Goal: Task Accomplishment & Management: Manage account settings

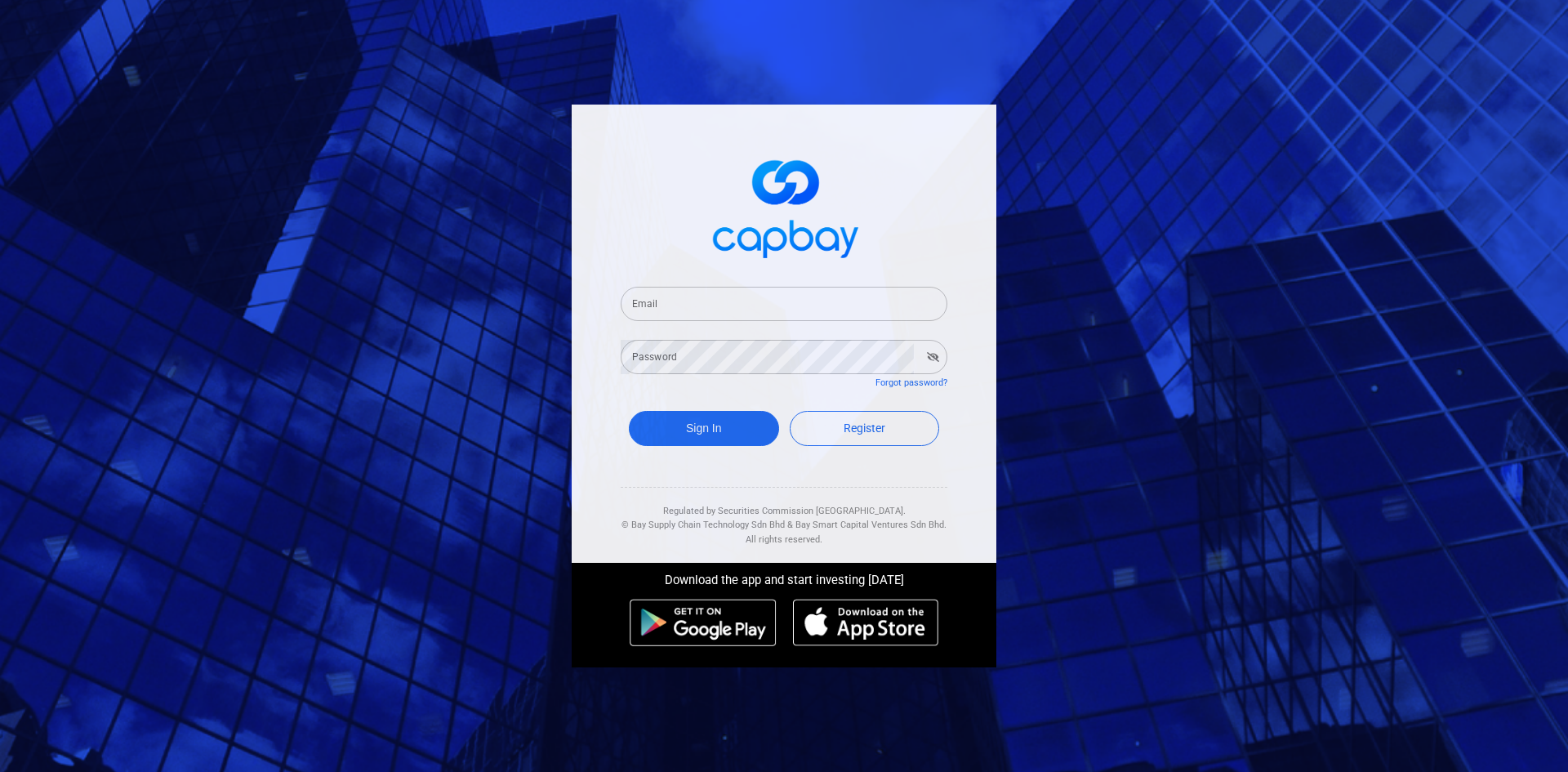
click at [661, 305] on input "Email" at bounding box center [784, 304] width 327 height 35
type input "[EMAIL_ADDRESS][DOMAIN_NAME]"
click at [703, 436] on button "Sign In" at bounding box center [703, 429] width 150 height 35
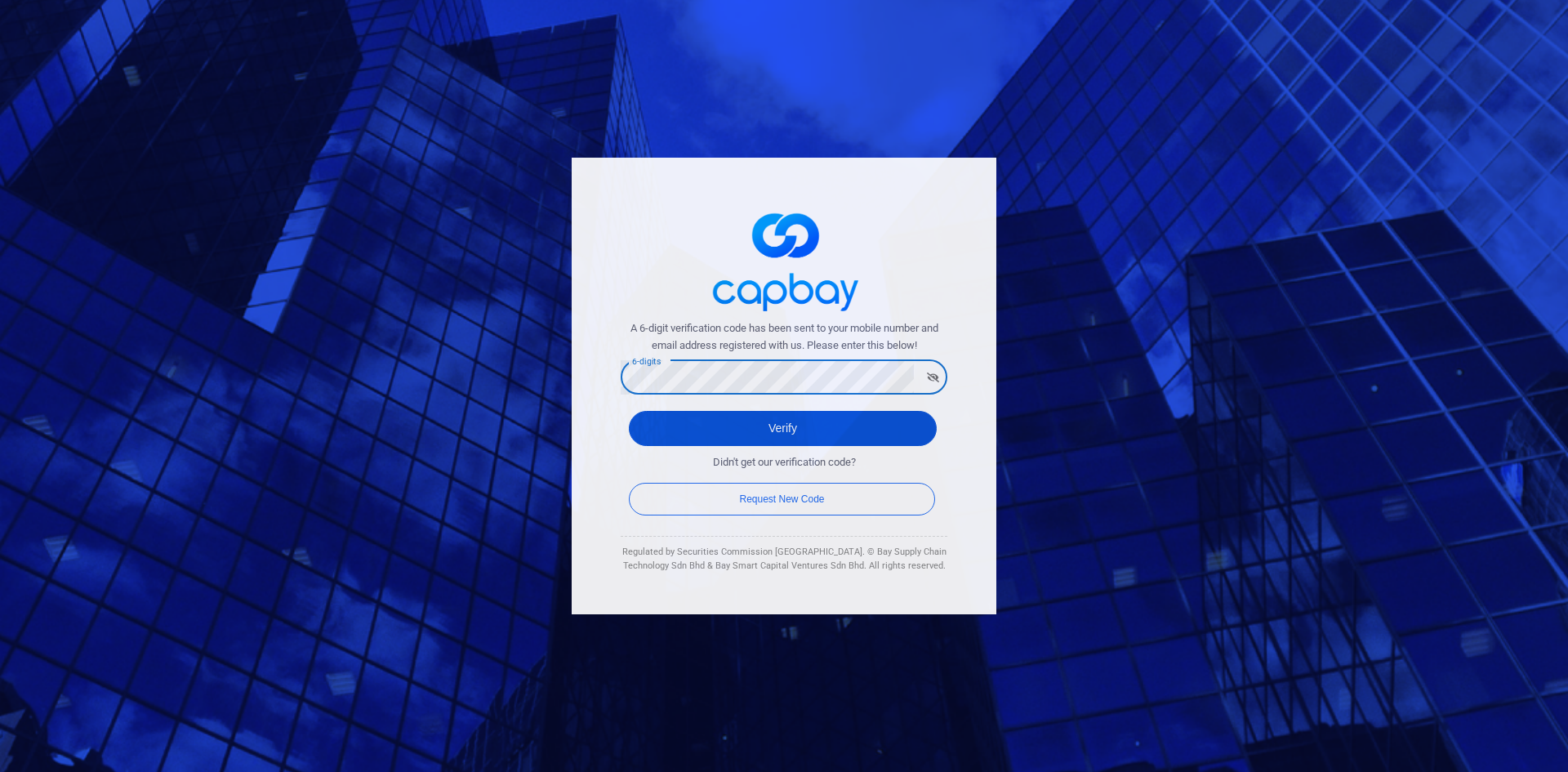
click at [764, 414] on button "Verify" at bounding box center [782, 429] width 308 height 35
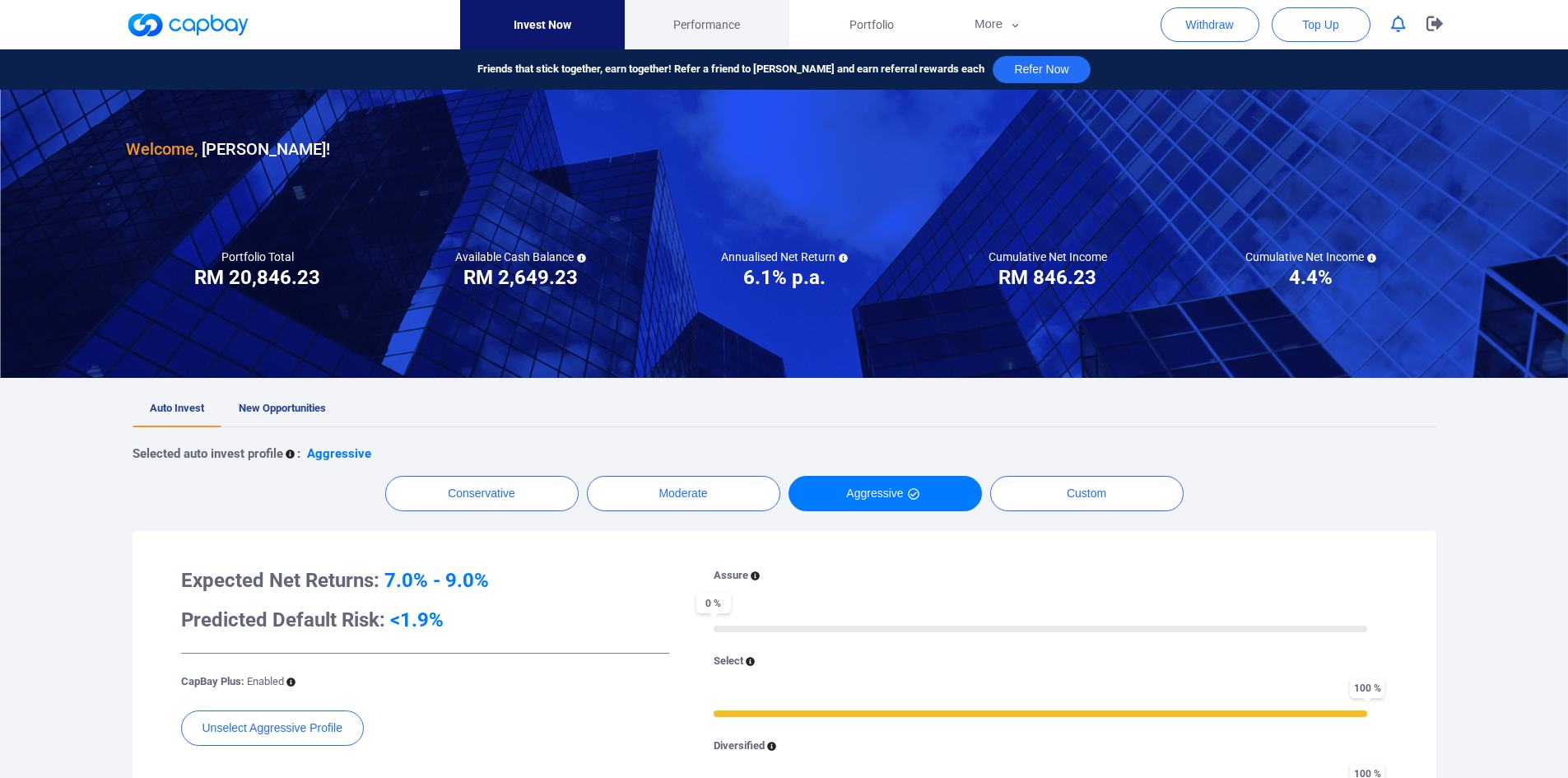
click at [720, 24] on span "Performance" at bounding box center [706, 24] width 67 height 18
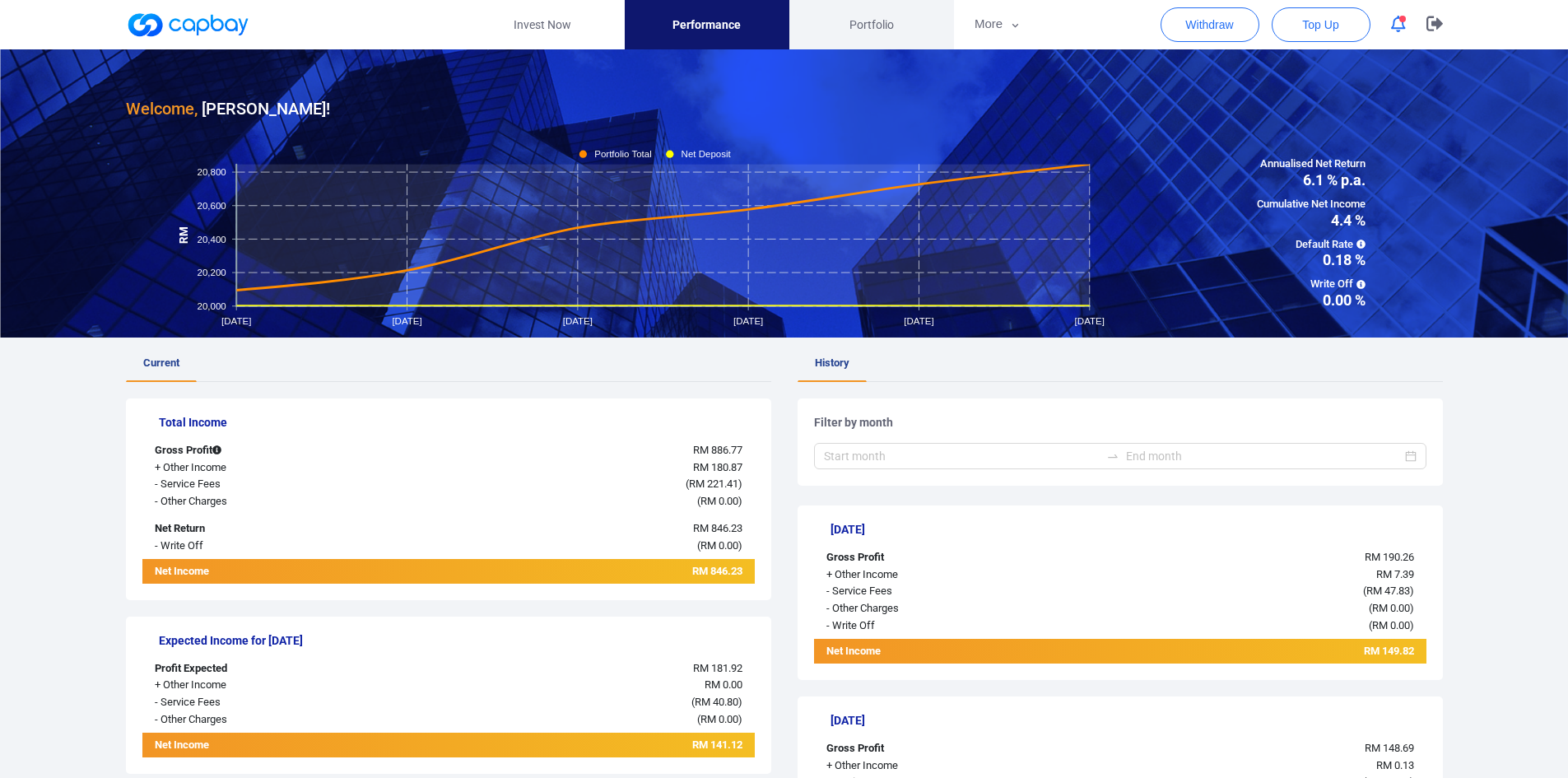
click at [871, 24] on span "Portfolio" at bounding box center [871, 24] width 44 height 18
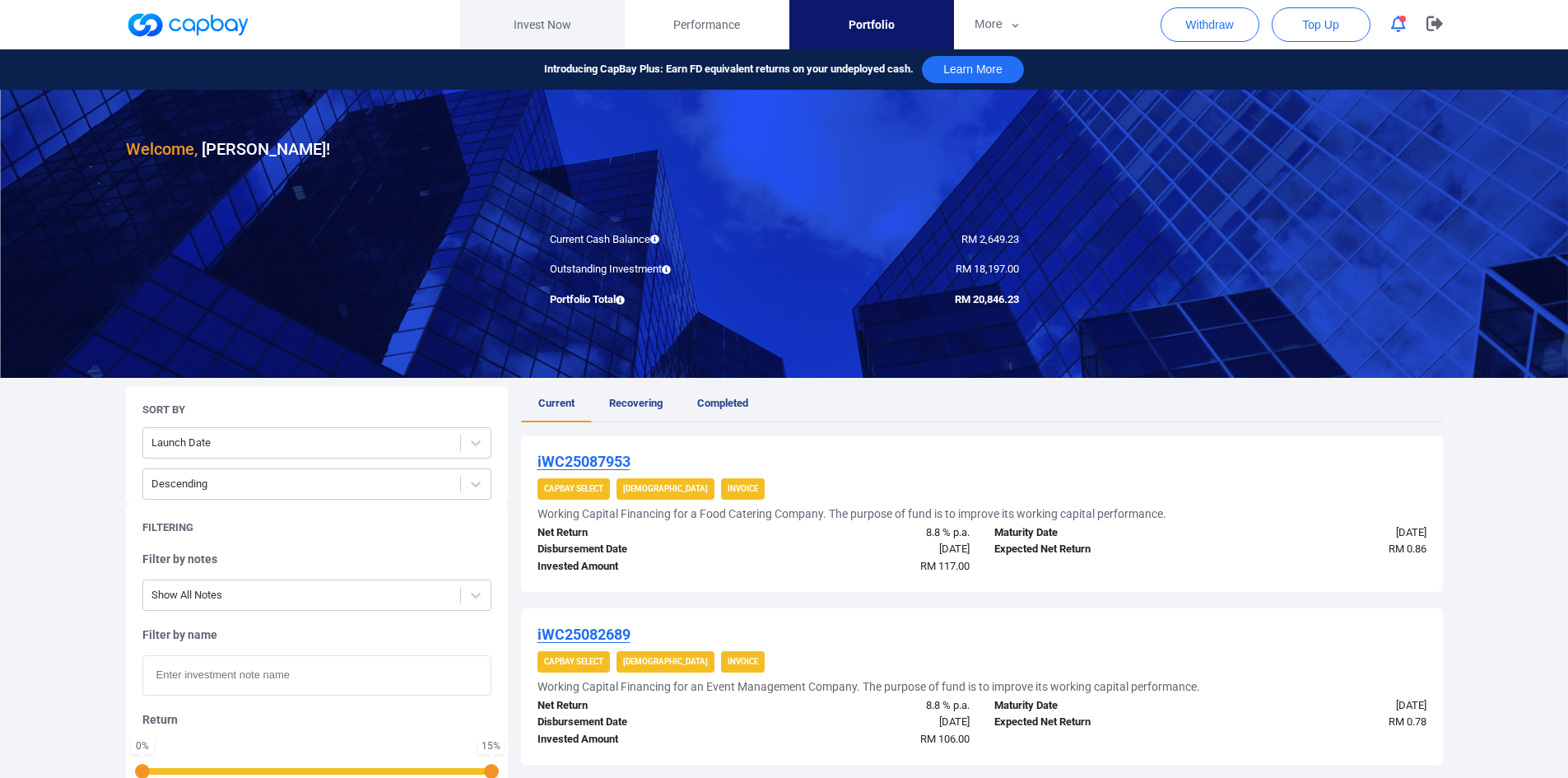
click at [543, 22] on link "Invest Now" at bounding box center [542, 24] width 164 height 49
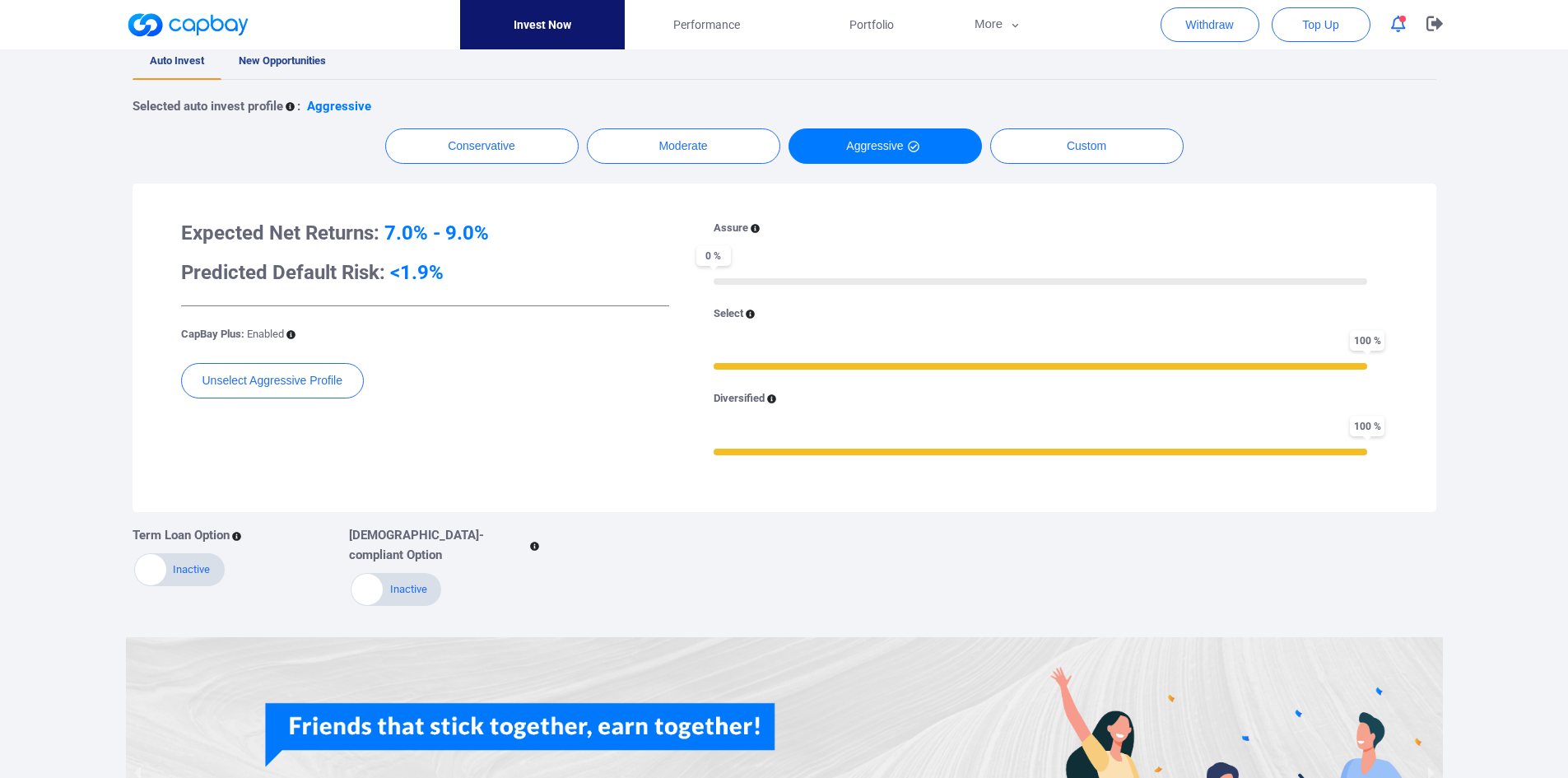
scroll to position [368, 0]
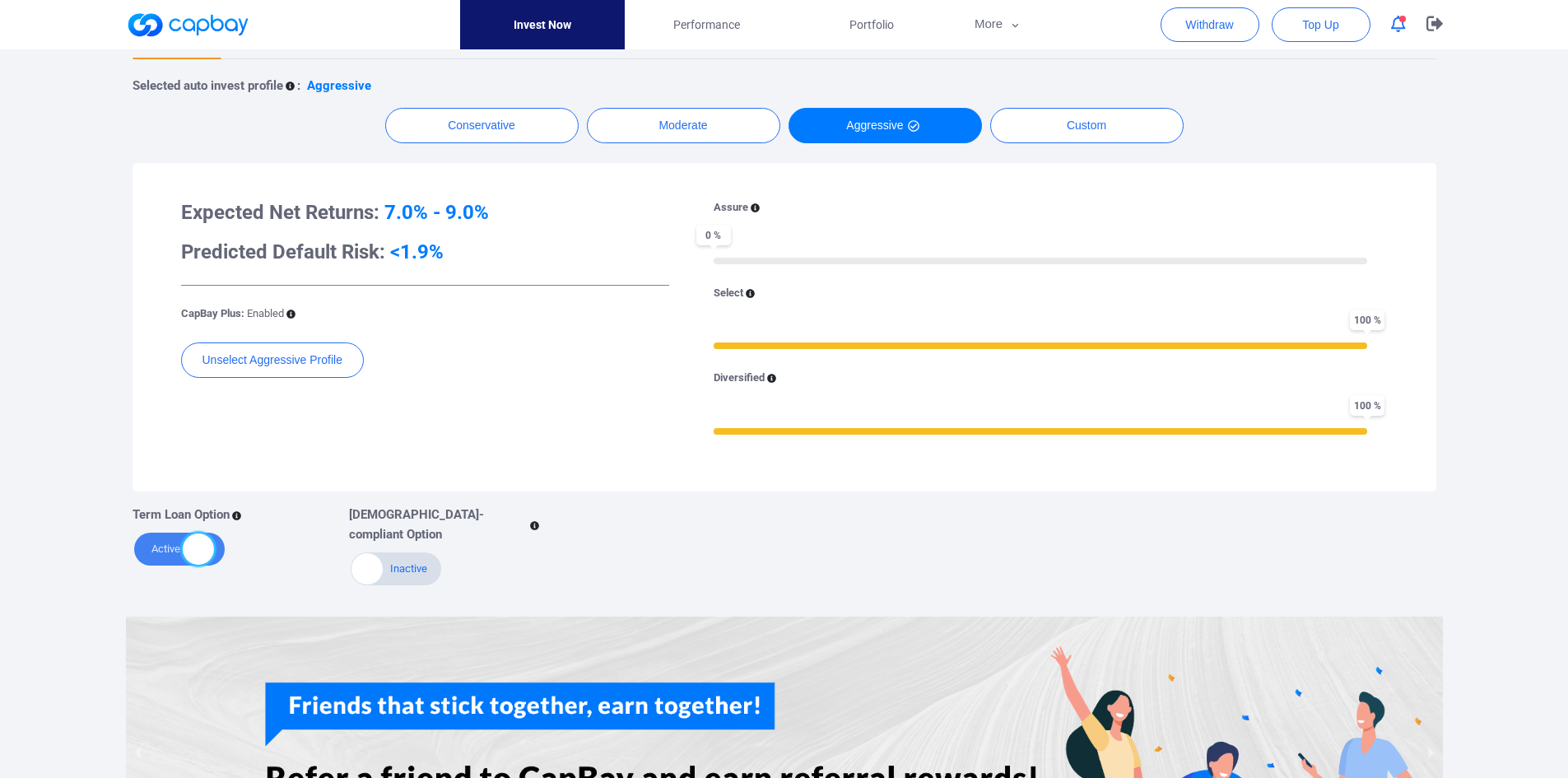
drag, startPoint x: 155, startPoint y: 547, endPoint x: 203, endPoint y: 554, distance: 48.5
click at [203, 554] on div at bounding box center [198, 549] width 31 height 31
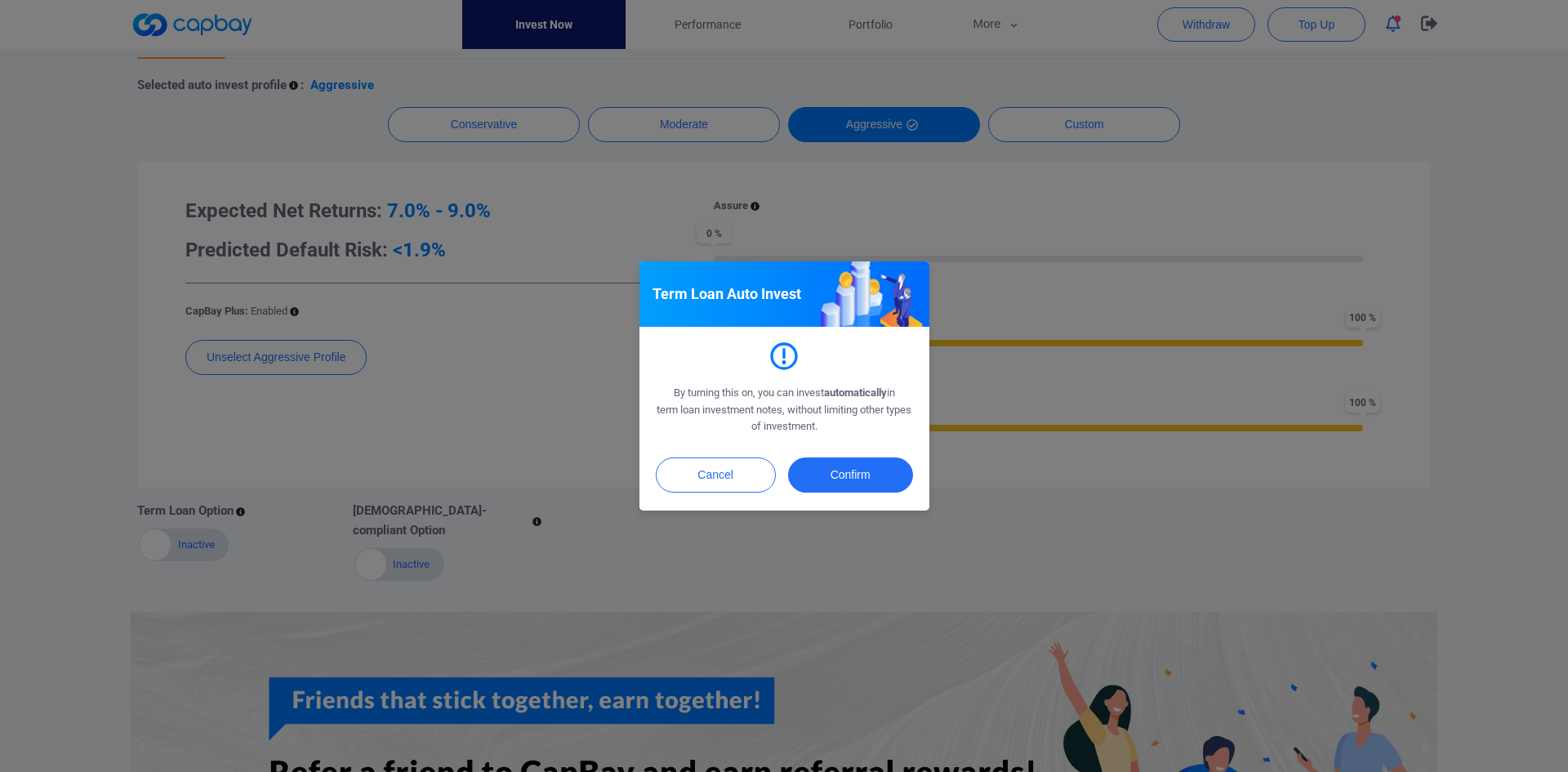
drag, startPoint x: 155, startPoint y: 539, endPoint x: 203, endPoint y: 539, distance: 48.0
click at [203, 539] on div "Term Loan Auto Invest By turning this on, you can invest automatically in term …" at bounding box center [784, 386] width 1568 height 772
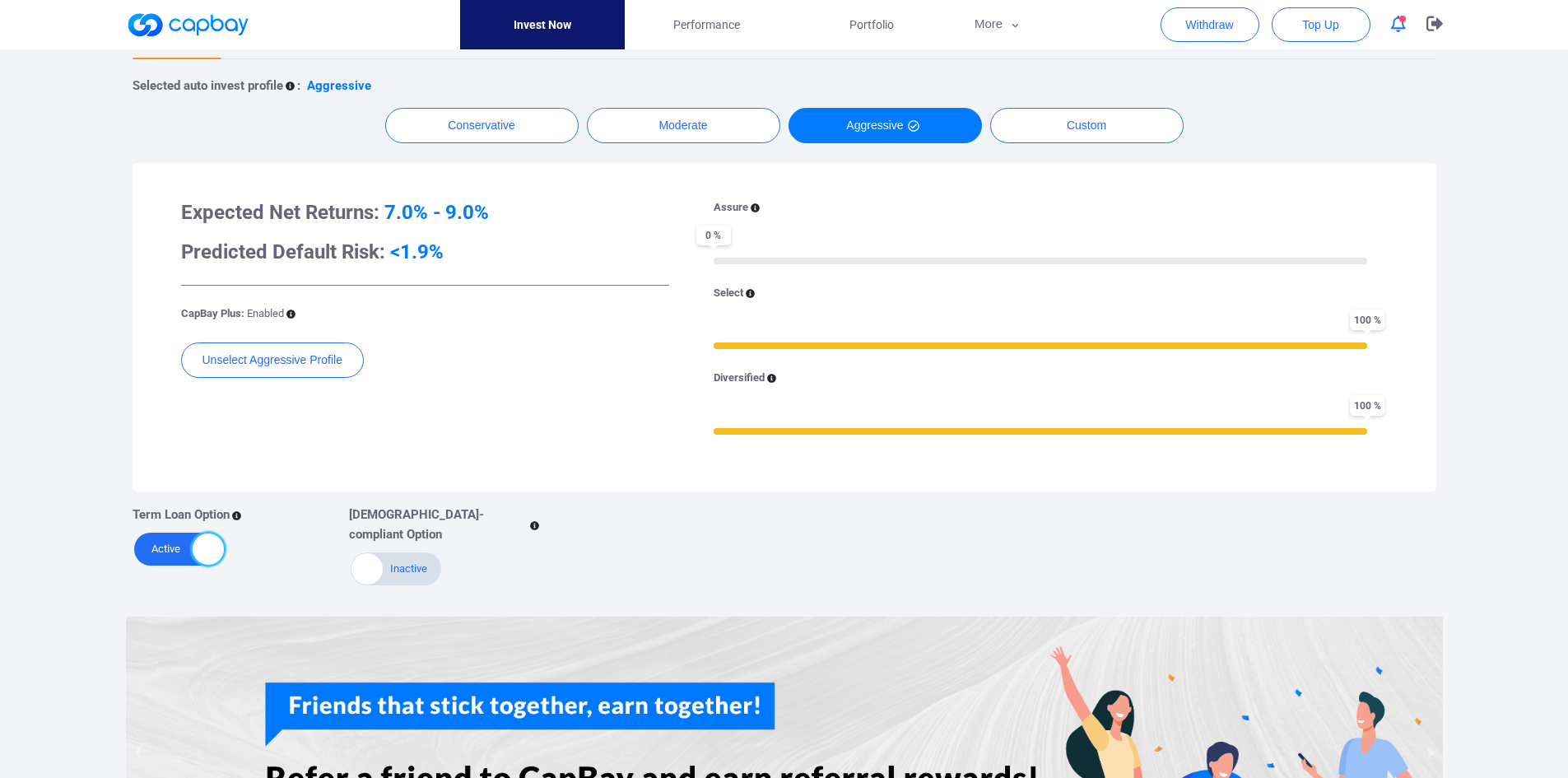
drag, startPoint x: 143, startPoint y: 554, endPoint x: 223, endPoint y: 554, distance: 80.0
click at [223, 554] on div "Active Inactive" at bounding box center [180, 549] width 91 height 33
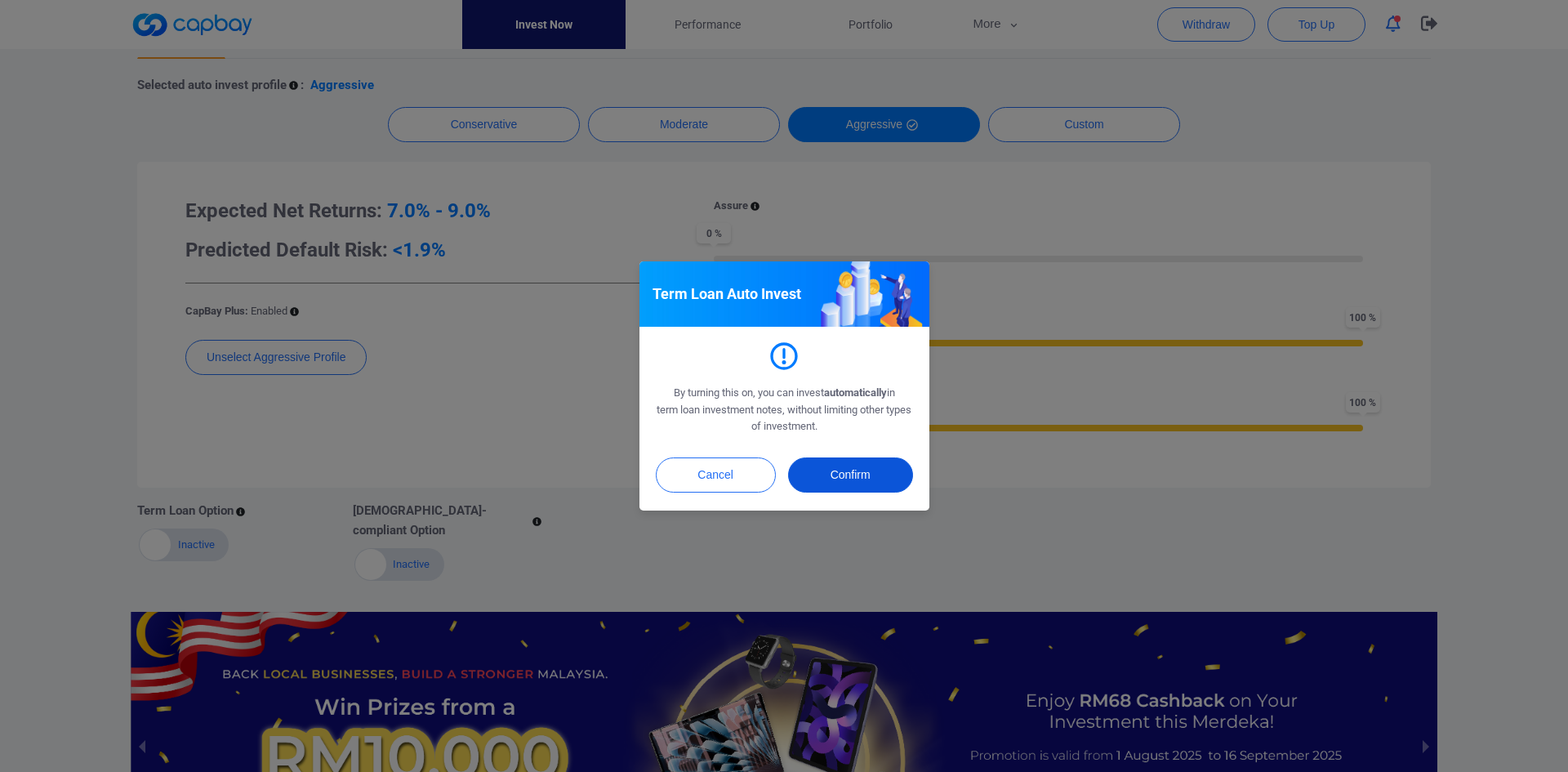
click at [837, 482] on button "Confirm" at bounding box center [850, 475] width 125 height 35
checkbox input "true"
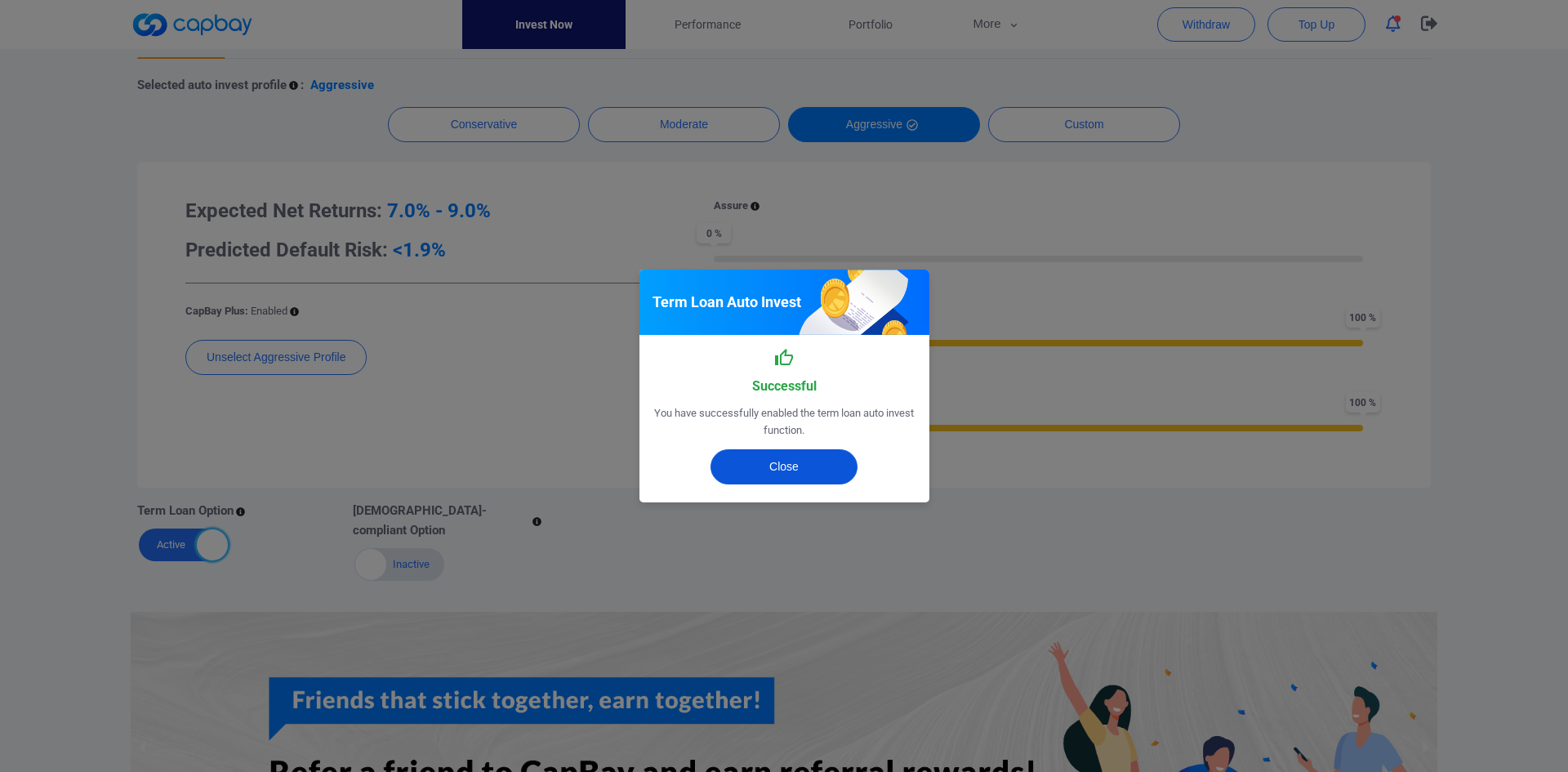
click at [776, 475] on button "Close" at bounding box center [783, 467] width 147 height 35
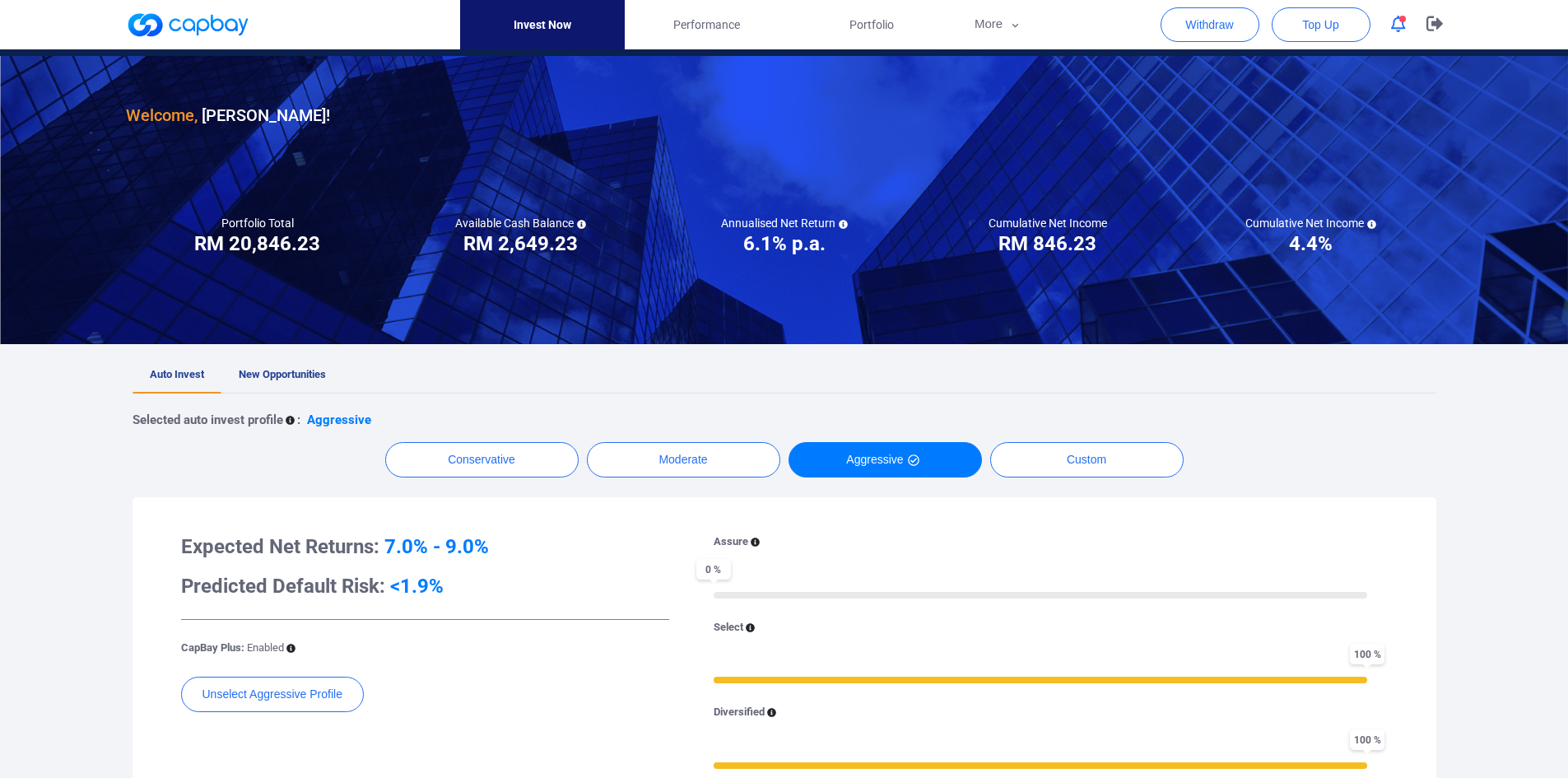
scroll to position [30, 0]
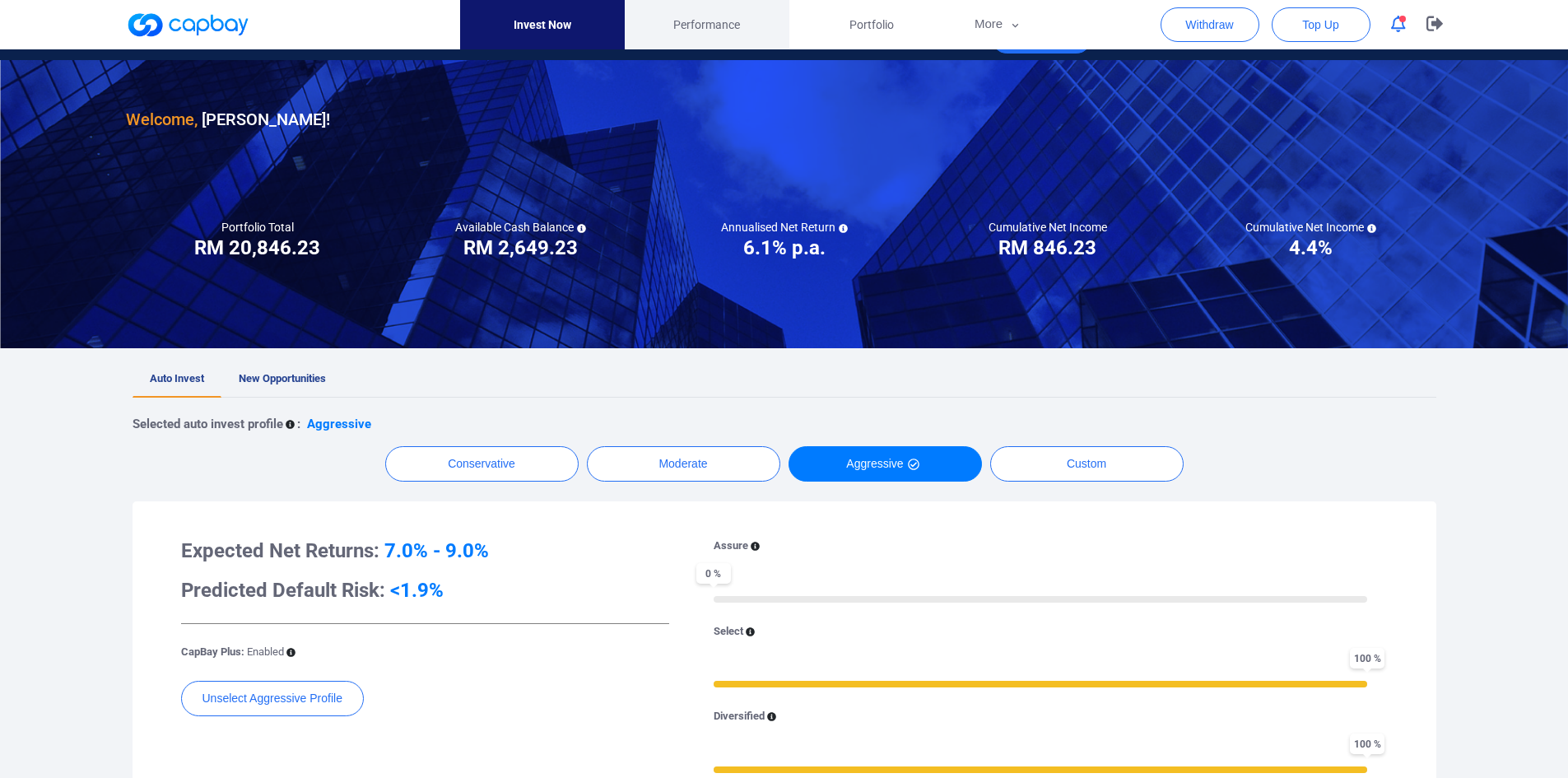
click at [701, 19] on span "Performance" at bounding box center [706, 24] width 67 height 18
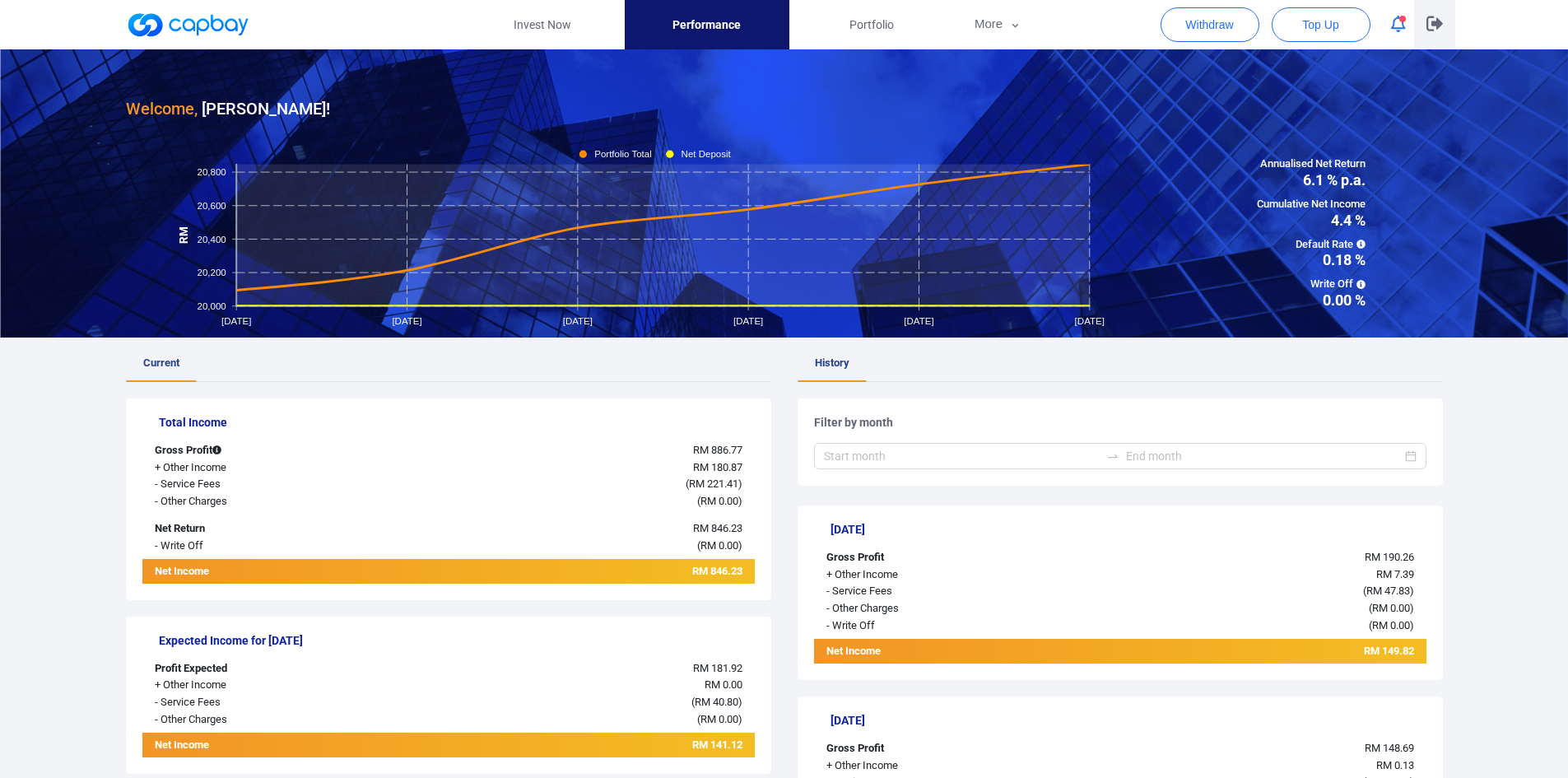
click at [1435, 25] on icon "button" at bounding box center [1435, 23] width 16 height 14
